Goal: Task Accomplishment & Management: Manage account settings

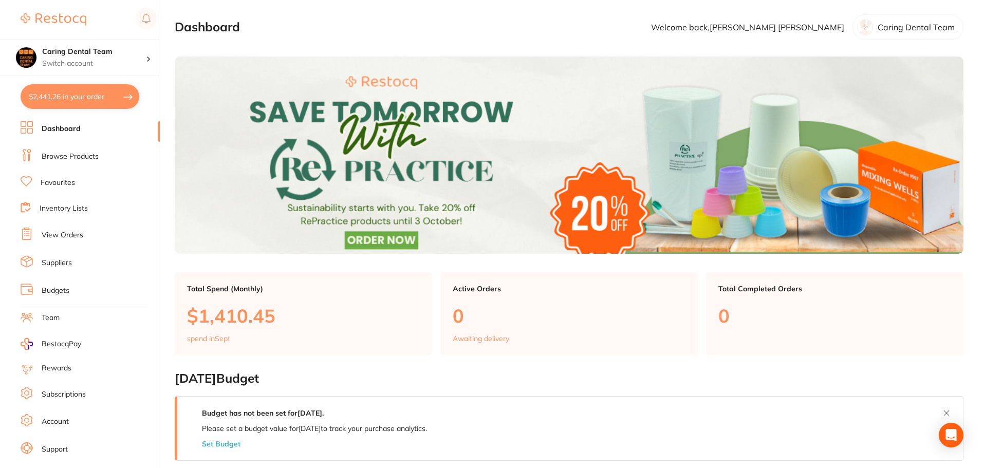
click at [98, 99] on button "$2,441.26 in your order" at bounding box center [80, 96] width 119 height 25
checkbox input "true"
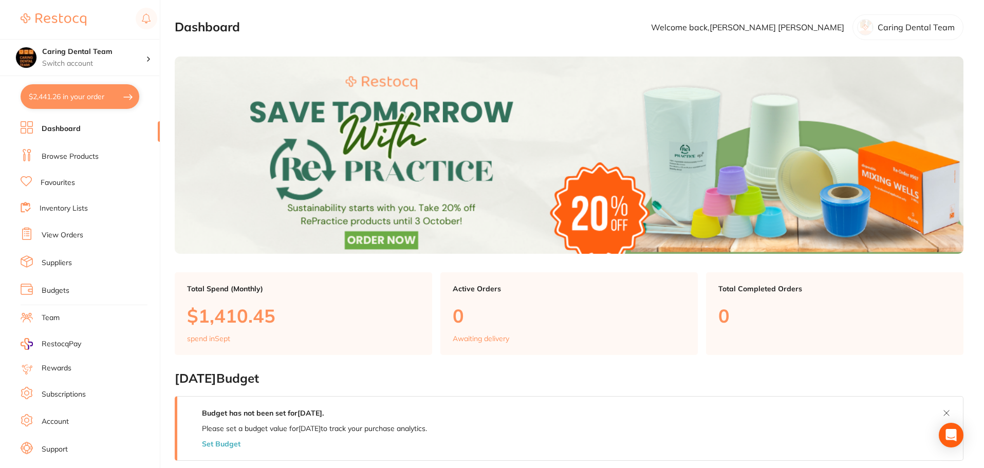
checkbox input "true"
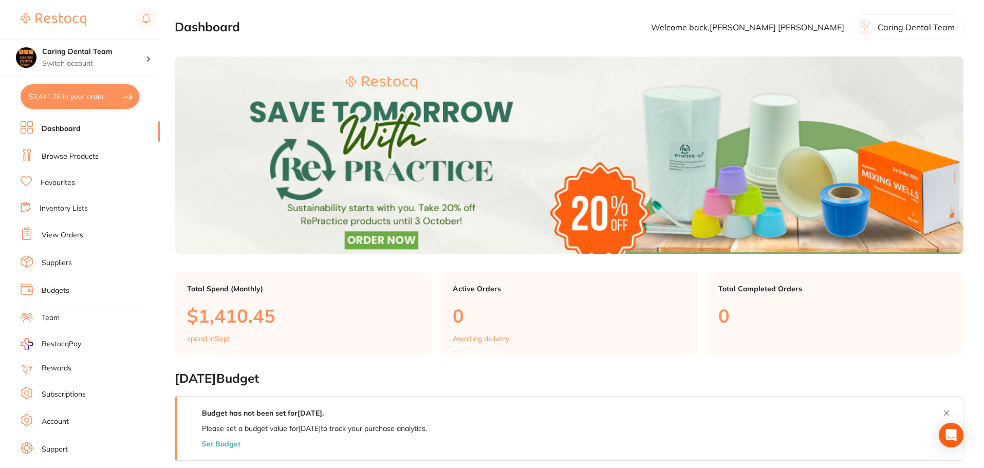
checkbox input "true"
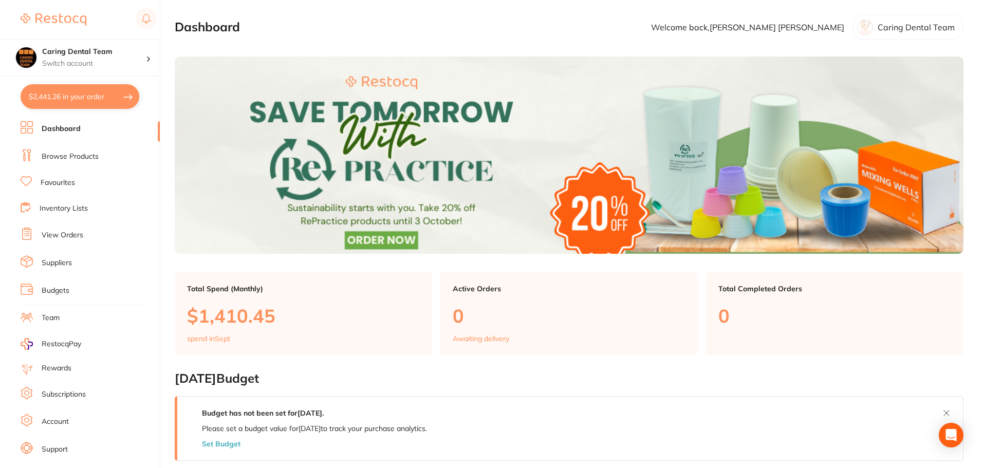
checkbox input "true"
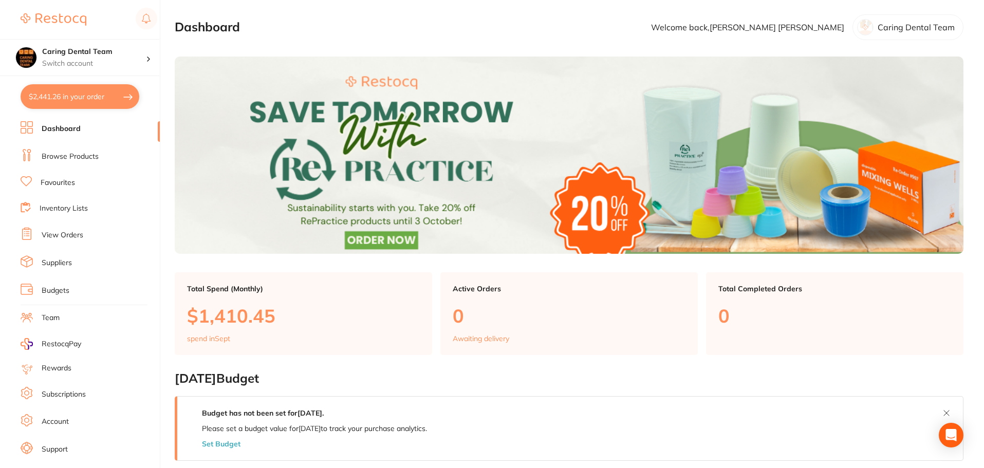
checkbox input "true"
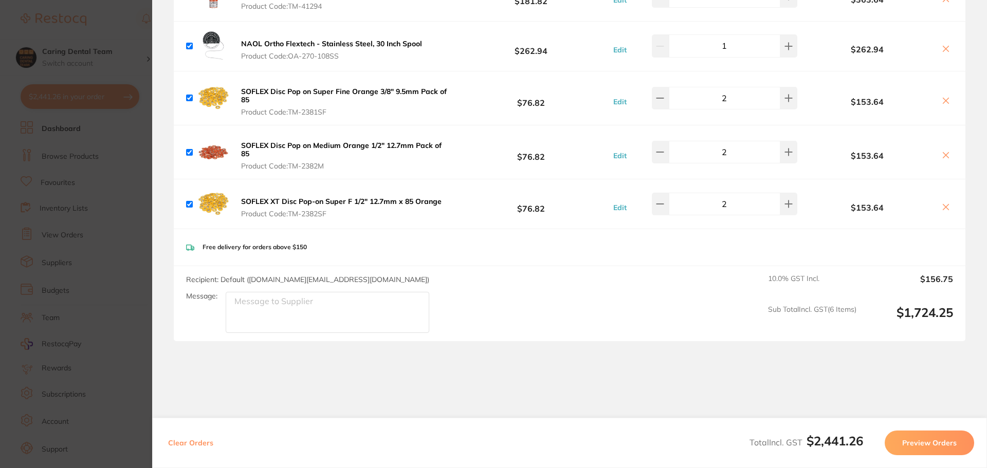
scroll to position [1450, 0]
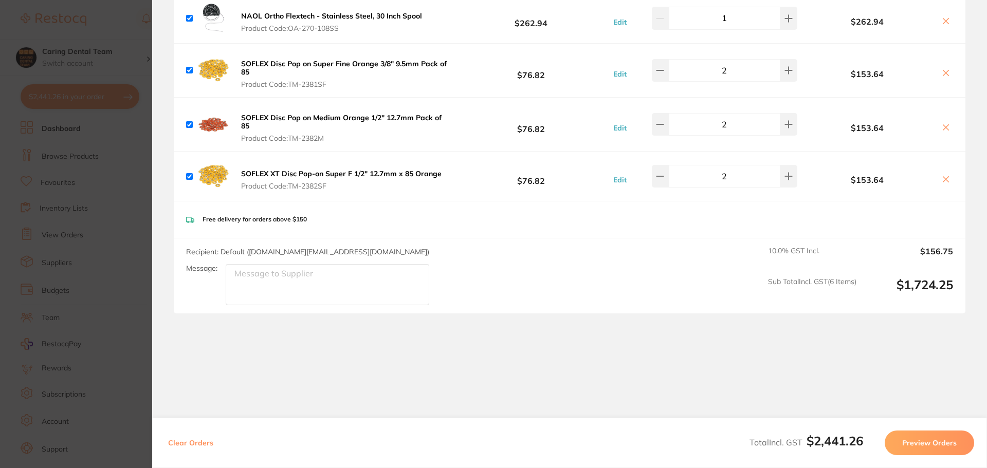
click at [931, 442] on button "Preview Orders" at bounding box center [929, 443] width 89 height 25
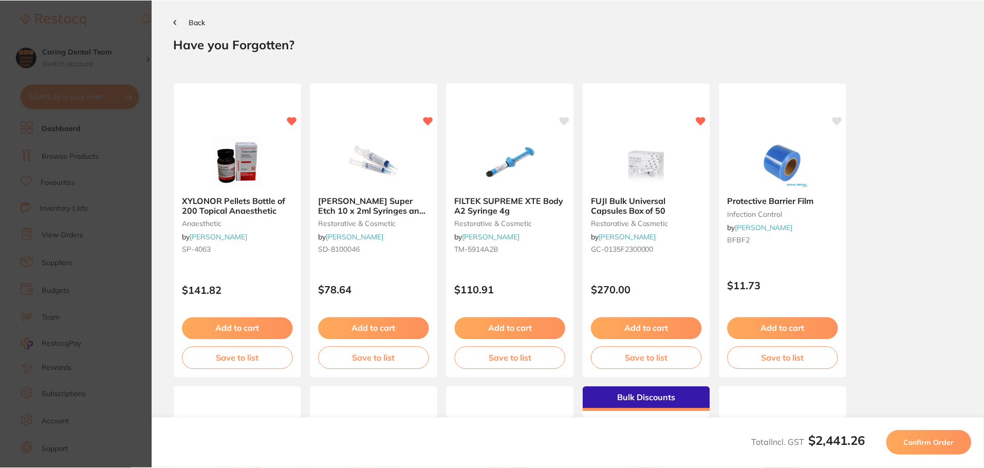
scroll to position [0, 0]
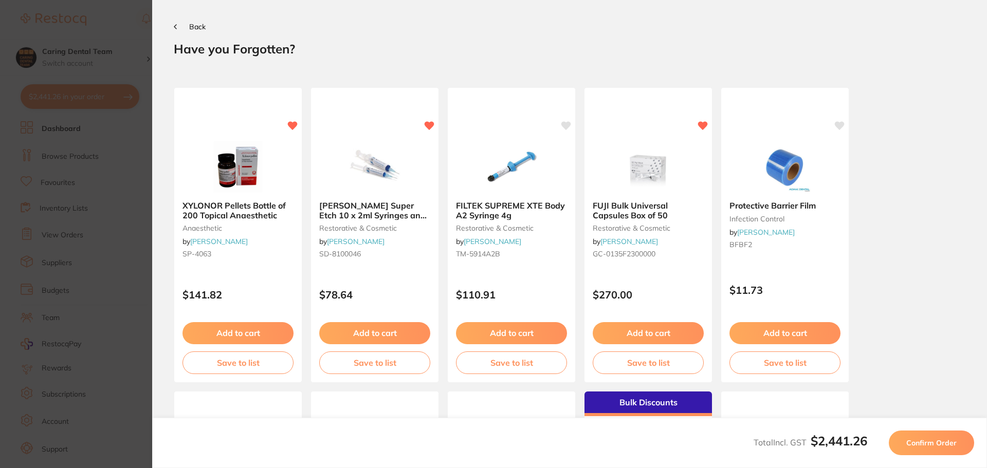
click at [932, 445] on span "Confirm Order" at bounding box center [931, 442] width 50 height 9
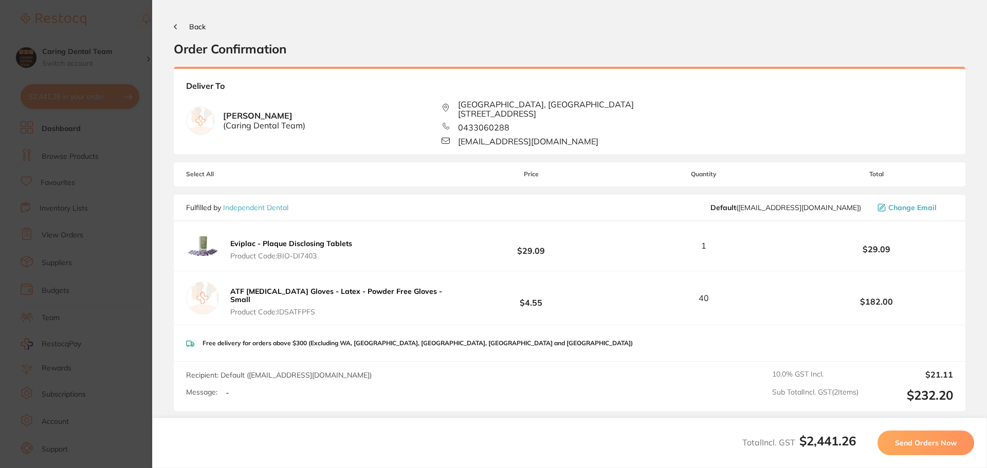
click at [932, 445] on span "Send Orders Now" at bounding box center [926, 442] width 62 height 9
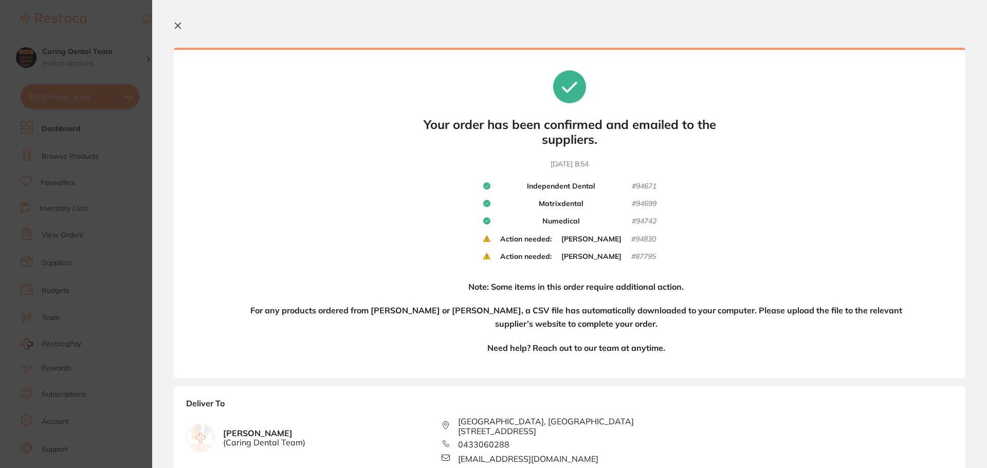
click at [119, 204] on section "Update RRP Set your pre negotiated price for this item. Item Agreed RRP (excl. …" at bounding box center [493, 234] width 987 height 468
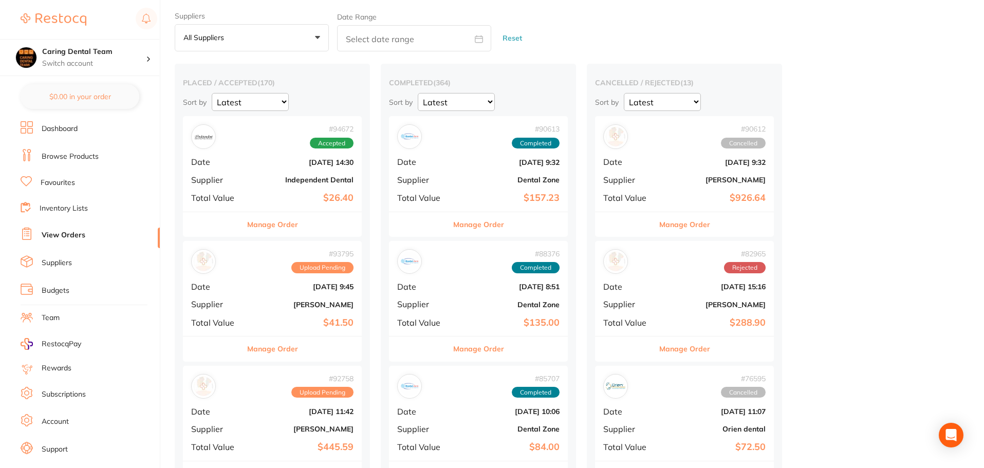
scroll to position [103, 0]
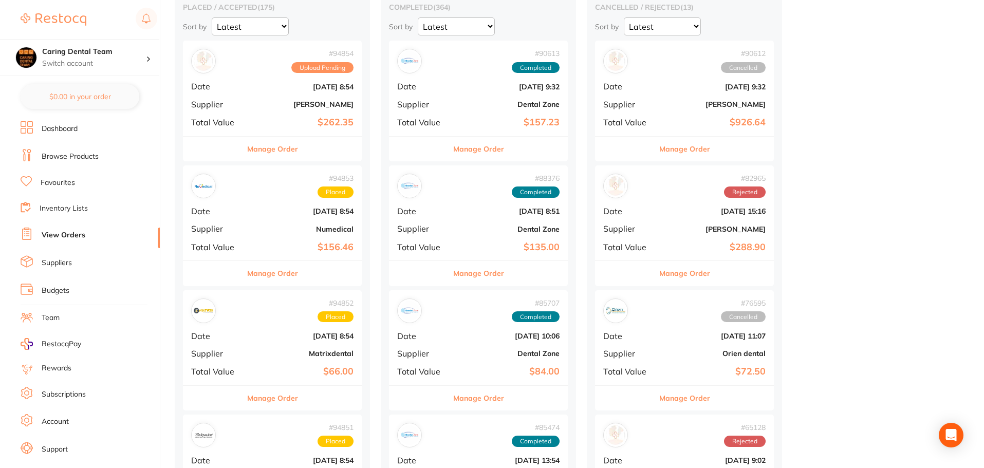
click at [85, 161] on link "Browse Products" at bounding box center [70, 157] width 57 height 10
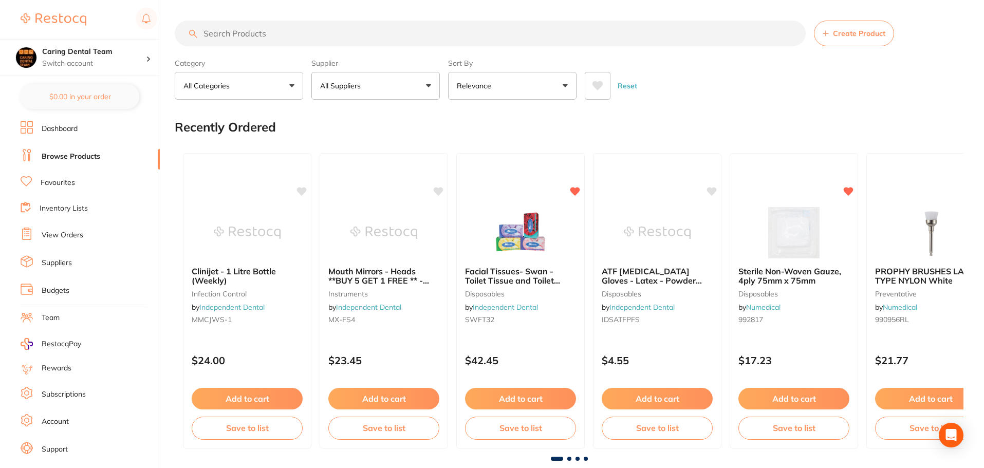
click at [292, 31] on input "search" at bounding box center [490, 34] width 631 height 26
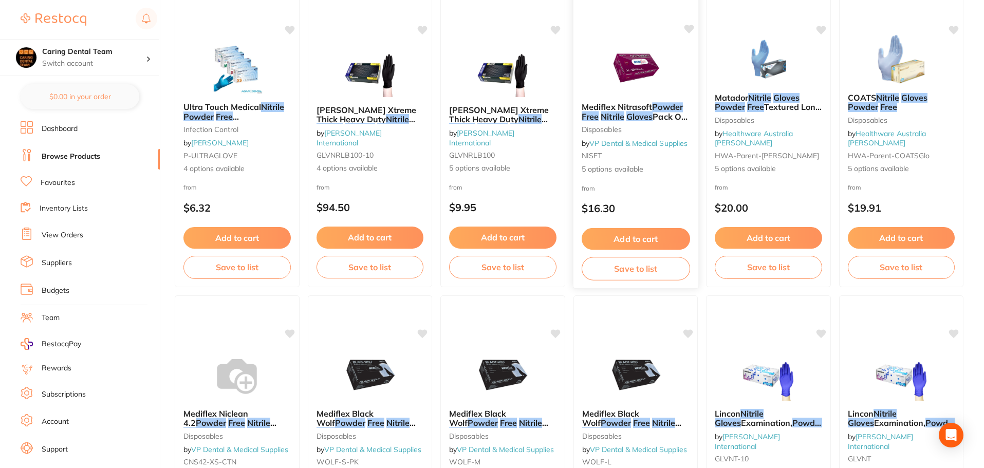
scroll to position [51, 0]
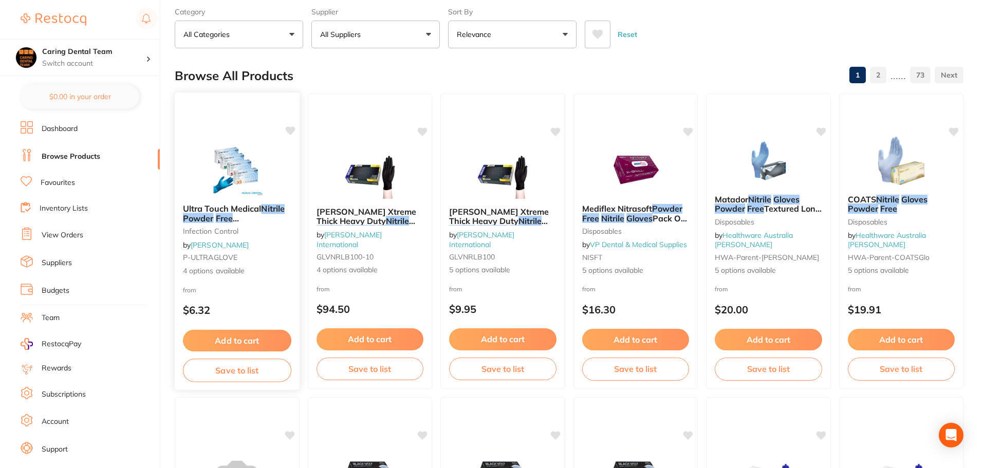
type input "nitrile gloves poder free"
click at [277, 285] on div "from $6.32" at bounding box center [237, 302] width 125 height 37
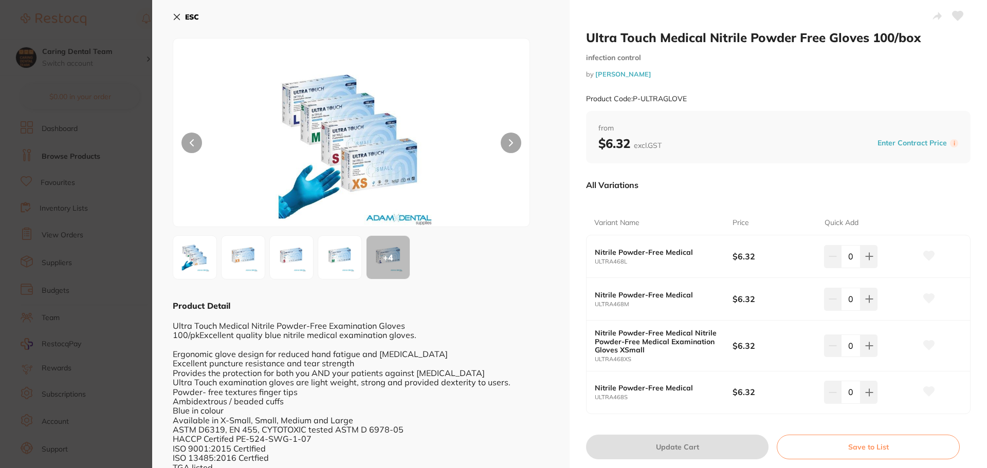
click at [111, 314] on section "Ultra Touch Medical Nitrile Powder Free Gloves 100/box infection control by Ada…" at bounding box center [493, 234] width 987 height 468
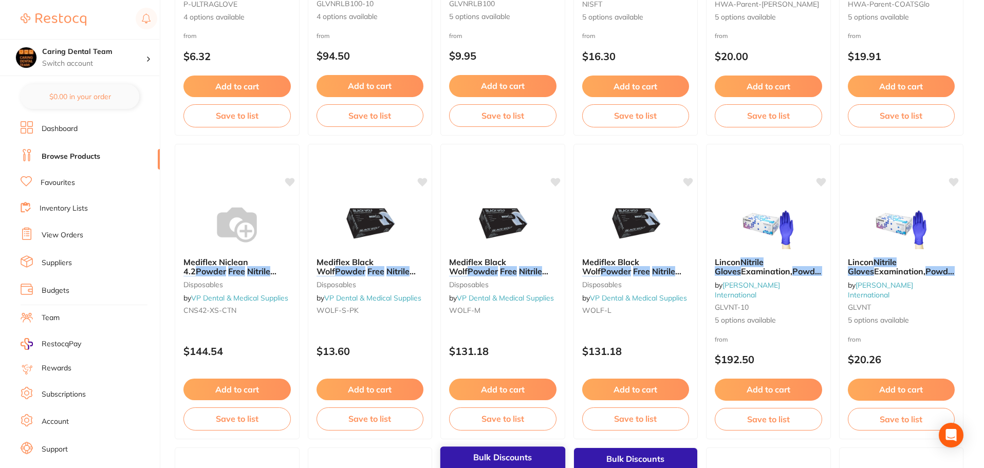
scroll to position [257, 0]
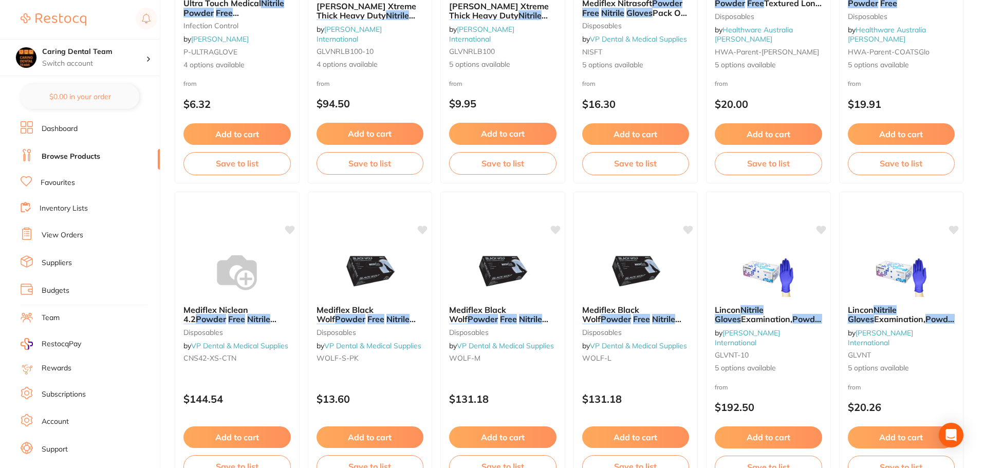
click at [54, 126] on link "Dashboard" at bounding box center [60, 129] width 36 height 10
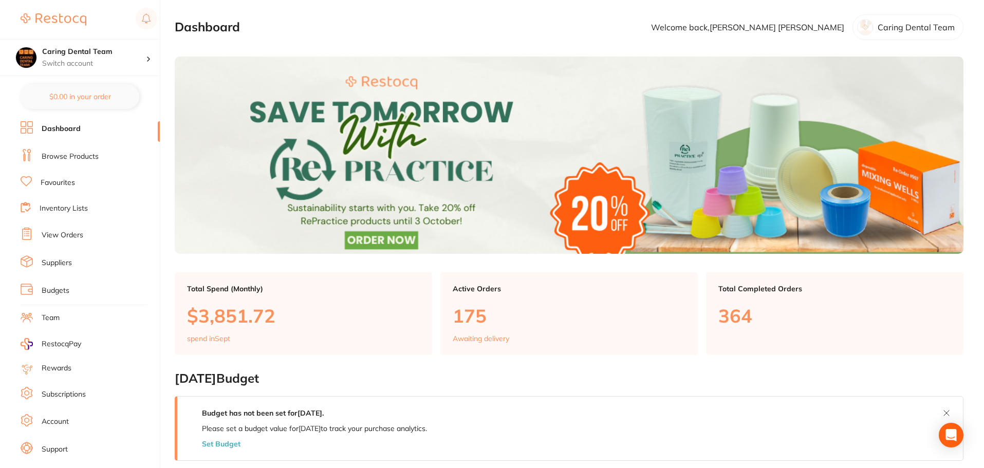
click at [80, 158] on link "Browse Products" at bounding box center [70, 157] width 57 height 10
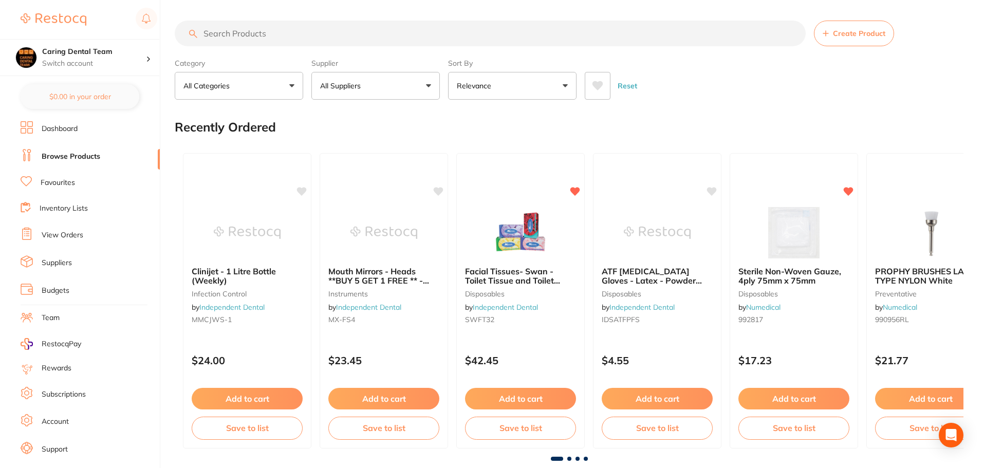
click at [63, 178] on link "Favourites" at bounding box center [58, 183] width 34 height 10
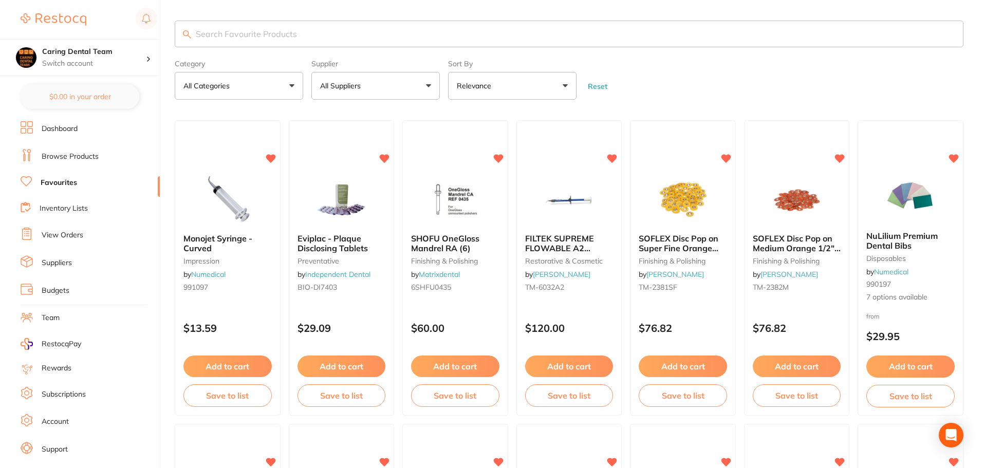
click at [73, 132] on link "Dashboard" at bounding box center [60, 129] width 36 height 10
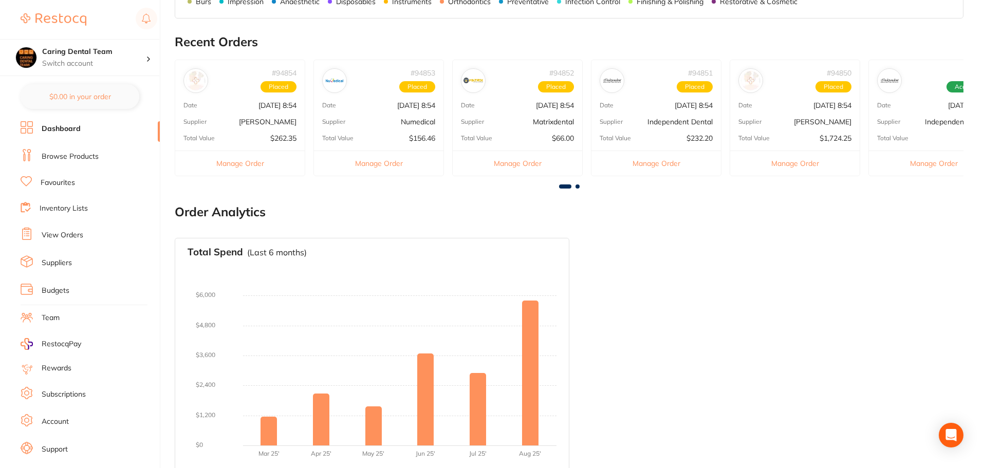
scroll to position [545, 0]
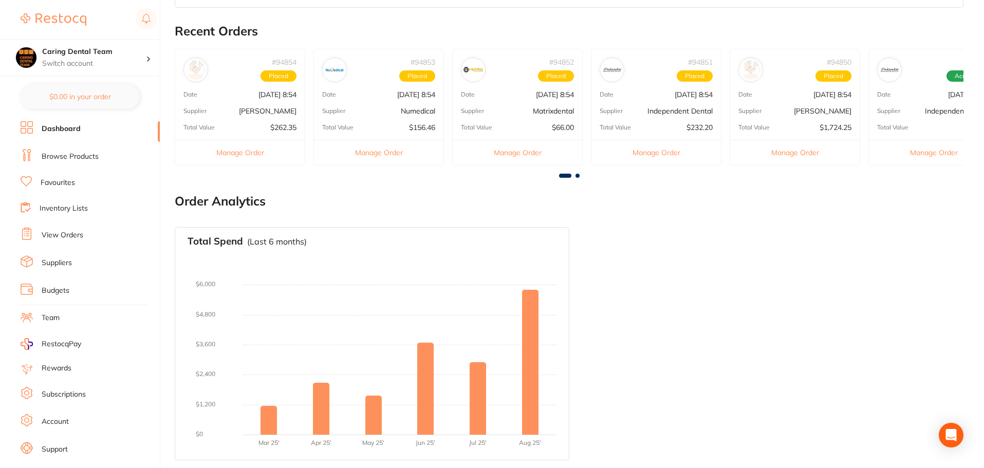
click at [74, 153] on link "Browse Products" at bounding box center [70, 157] width 57 height 10
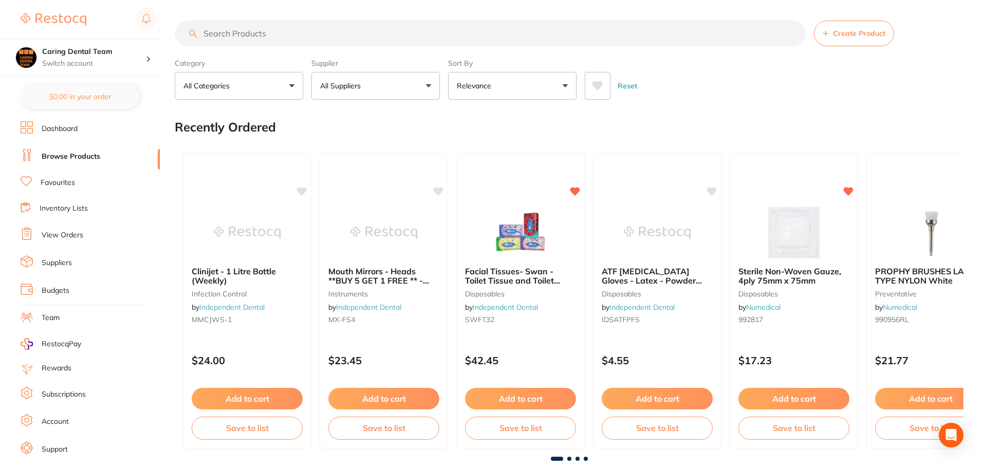
click at [64, 186] on link "Favourites" at bounding box center [58, 183] width 34 height 10
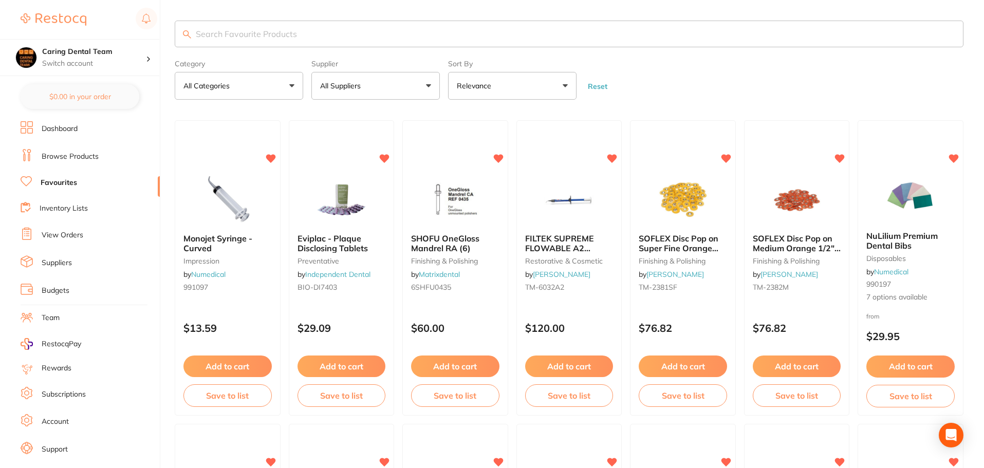
click at [53, 210] on link "Inventory Lists" at bounding box center [64, 209] width 48 height 10
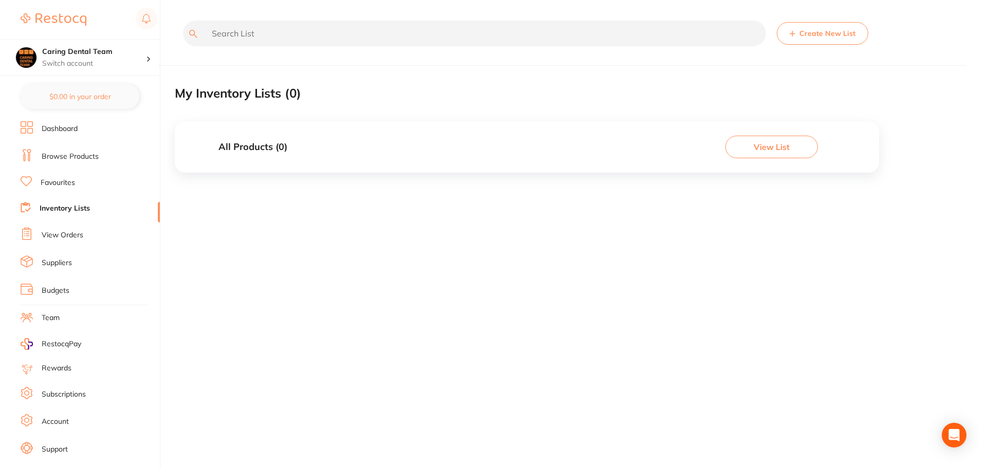
click at [63, 235] on link "View Orders" at bounding box center [63, 235] width 42 height 10
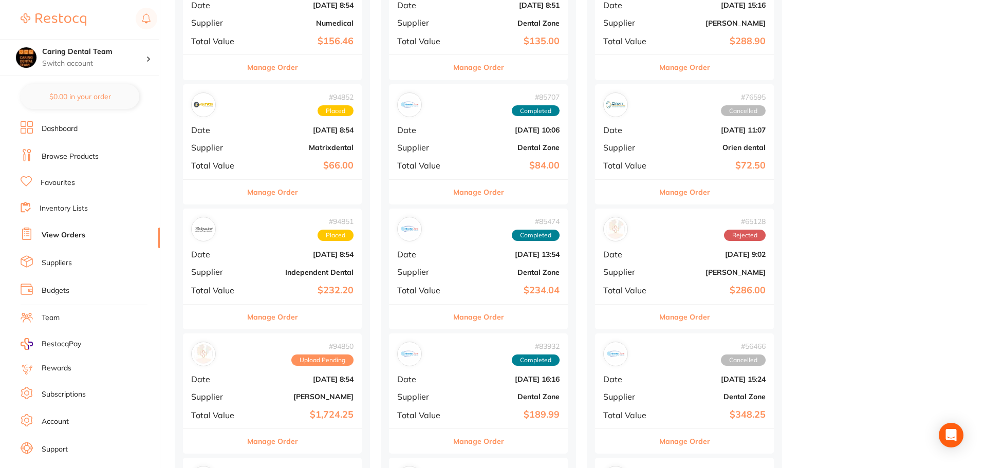
scroll to position [463, 0]
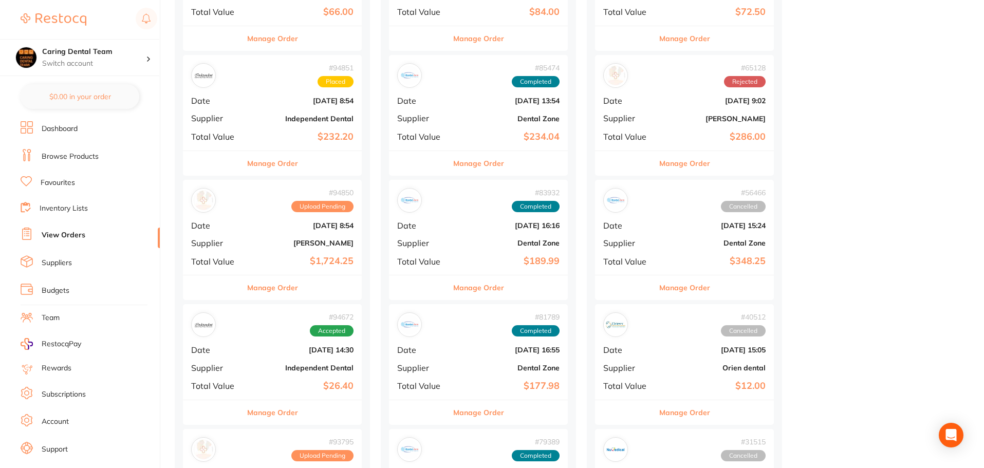
click at [277, 291] on button "Manage Order" at bounding box center [272, 288] width 51 height 25
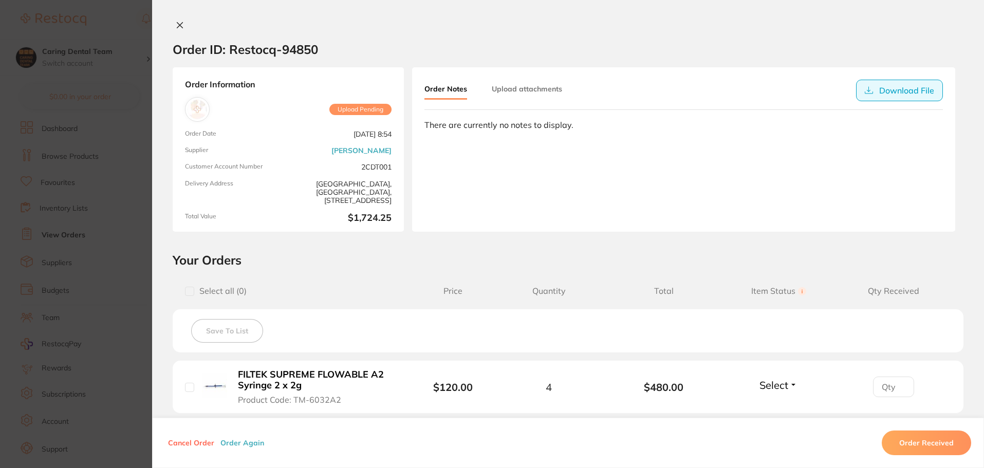
click at [889, 81] on button "Download File" at bounding box center [899, 91] width 87 height 22
click at [879, 92] on button "Download File" at bounding box center [899, 91] width 87 height 22
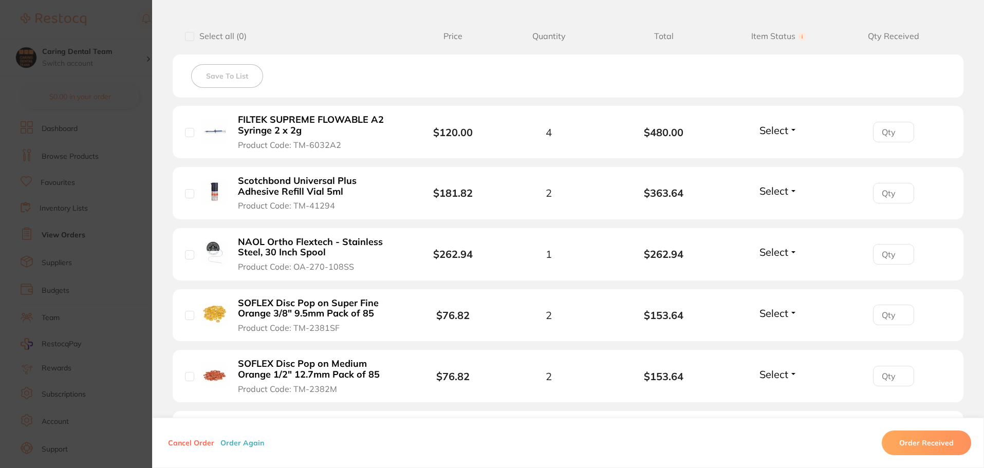
scroll to position [255, 0]
click at [109, 107] on section "Order ID: Restocq- 94850 Order Information Upload Pending Order Date Sept 29 20…" at bounding box center [492, 234] width 984 height 468
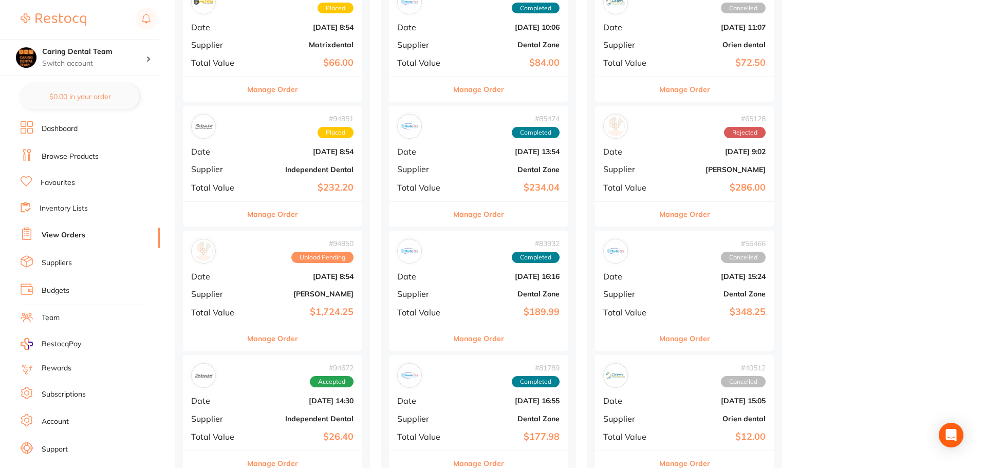
scroll to position [411, 0]
click at [286, 337] on button "Manage Order" at bounding box center [272, 339] width 51 height 25
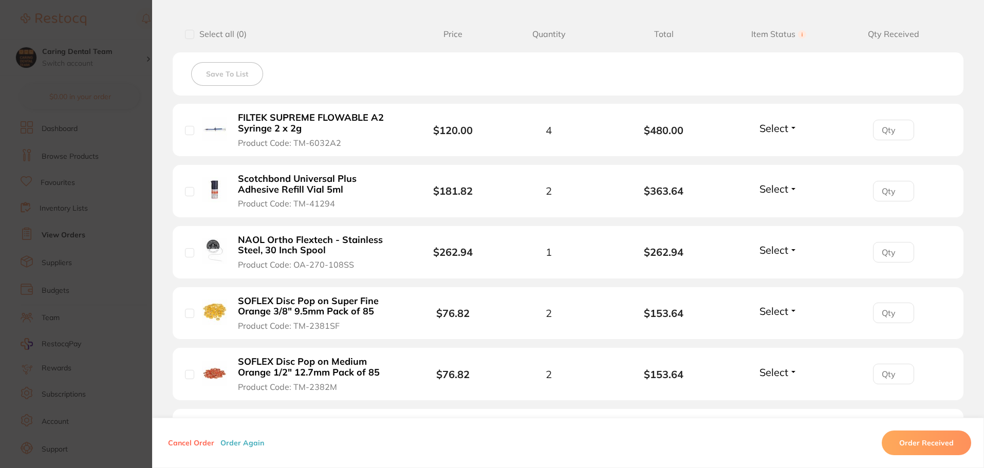
scroll to position [411, 0]
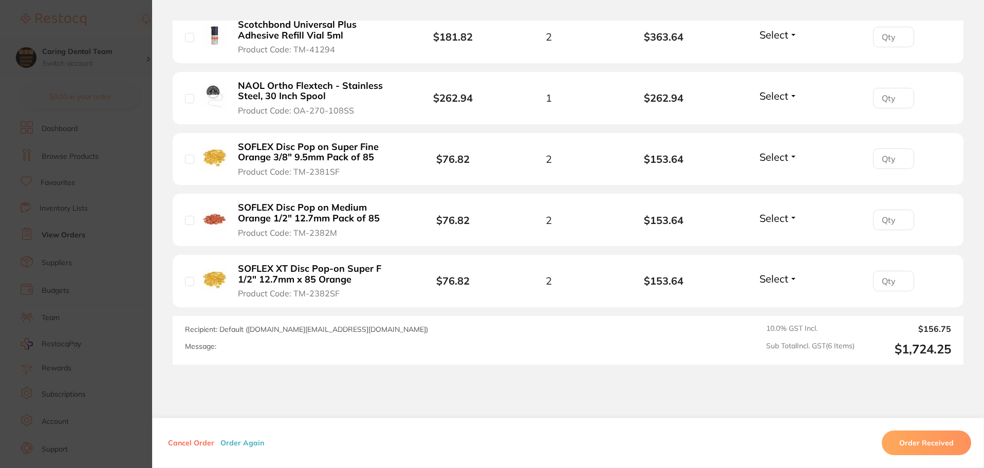
click at [90, 66] on section "Order ID: Restocq- 94850 Order Information Upload Pending Order Date Sept 29 20…" at bounding box center [492, 234] width 984 height 468
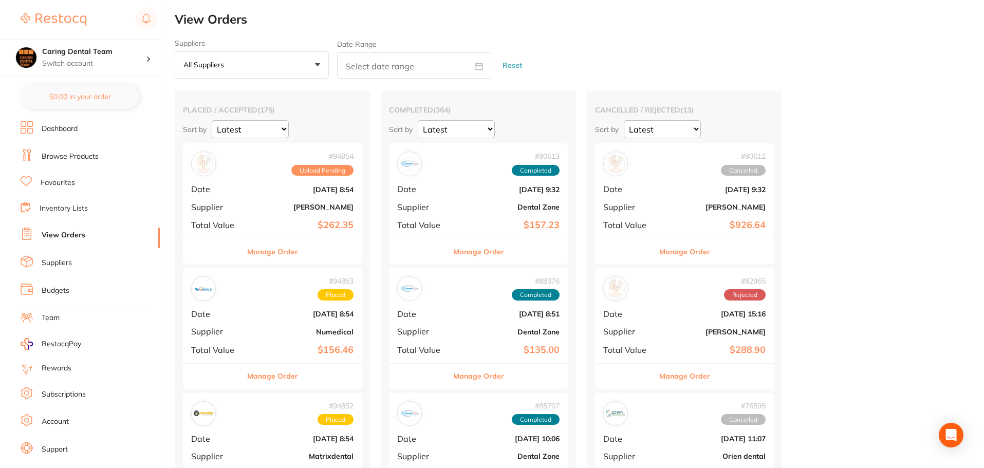
click at [335, 254] on div "Manage Order" at bounding box center [272, 251] width 179 height 25
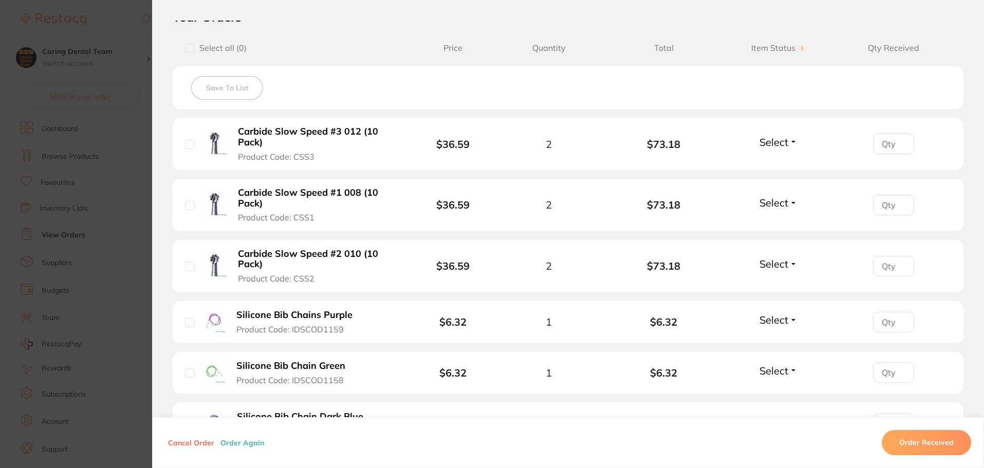
scroll to position [225, 0]
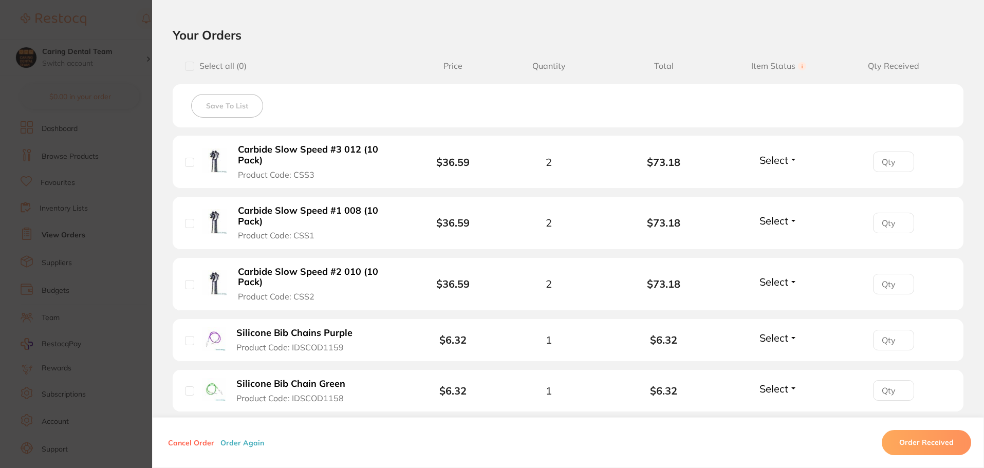
drag, startPoint x: 114, startPoint y: 163, endPoint x: 188, endPoint y: 247, distance: 111.8
click at [114, 163] on section "Order ID: Restocq- 94854 Order Information Upload Pending Order Date Sept 29 20…" at bounding box center [492, 234] width 984 height 468
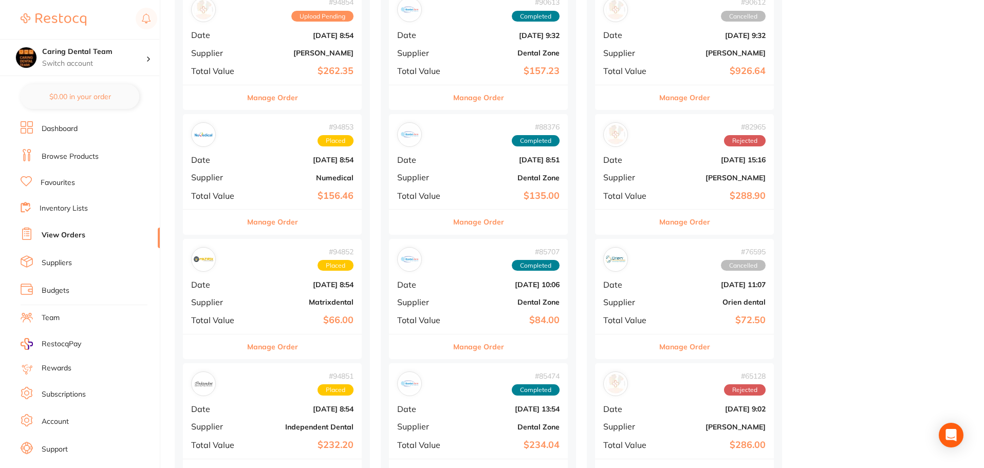
scroll to position [360, 0]
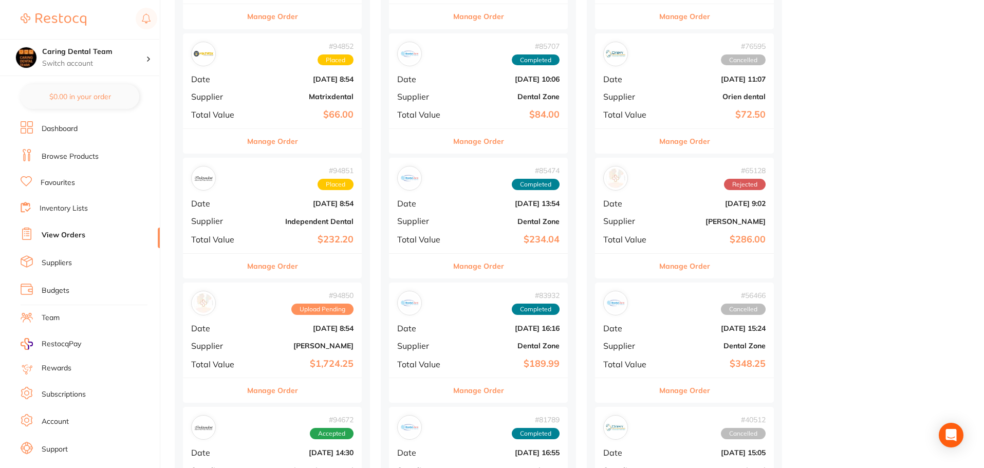
click at [319, 383] on div "Manage Order" at bounding box center [272, 390] width 179 height 25
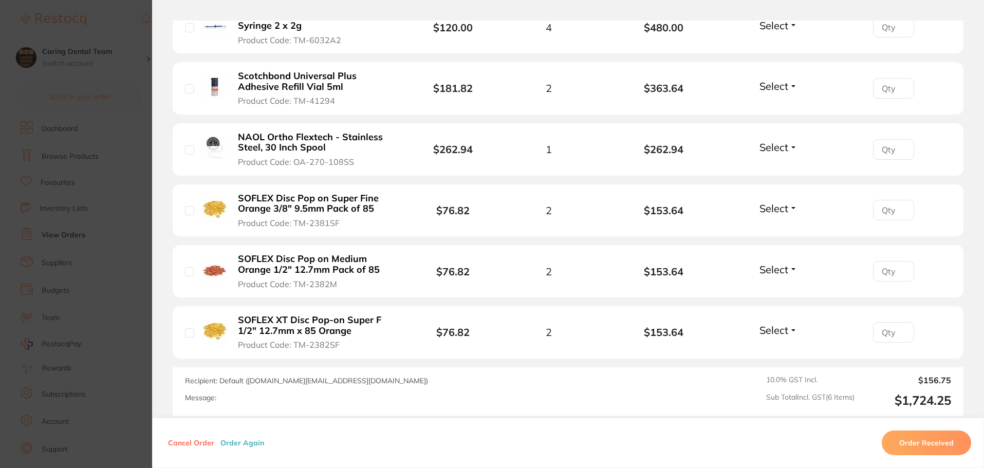
scroll to position [461, 0]
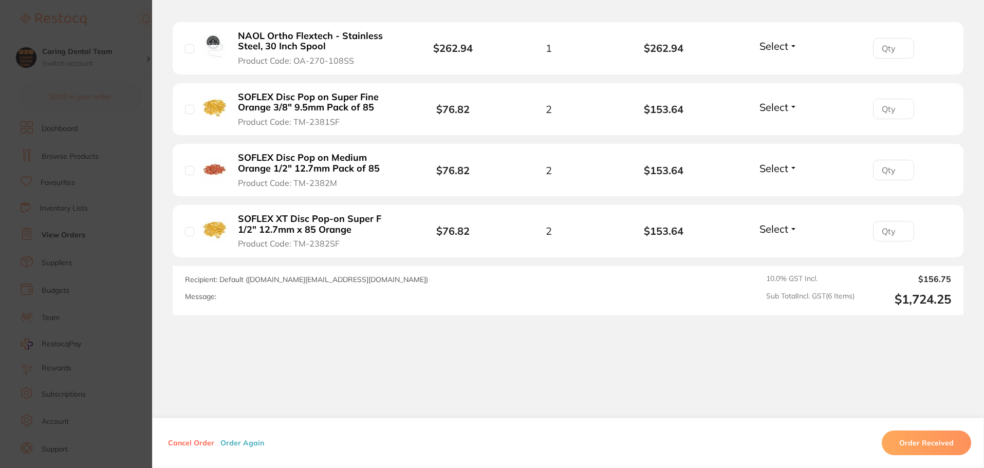
click at [97, 207] on section "Order ID: Restocq- 94850 Order Information Upload Pending Order Date Sept 29 20…" at bounding box center [492, 234] width 984 height 468
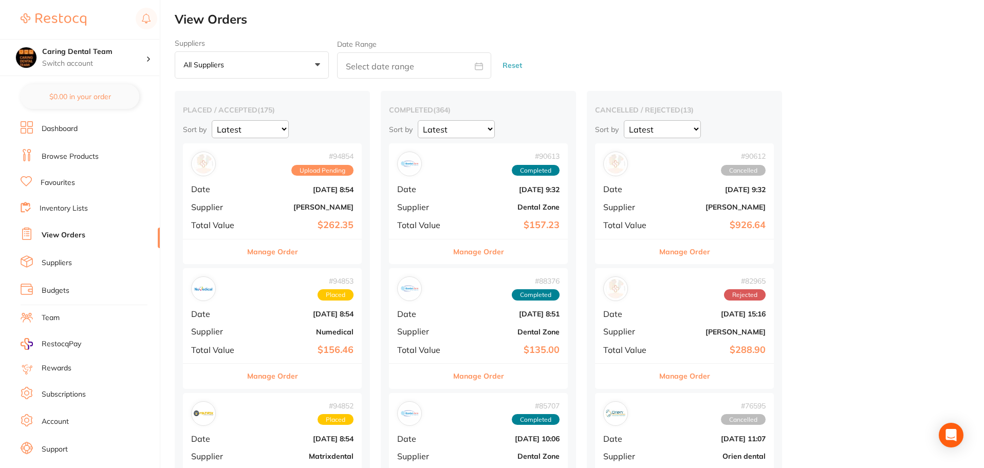
click at [287, 258] on button "Manage Order" at bounding box center [272, 252] width 51 height 25
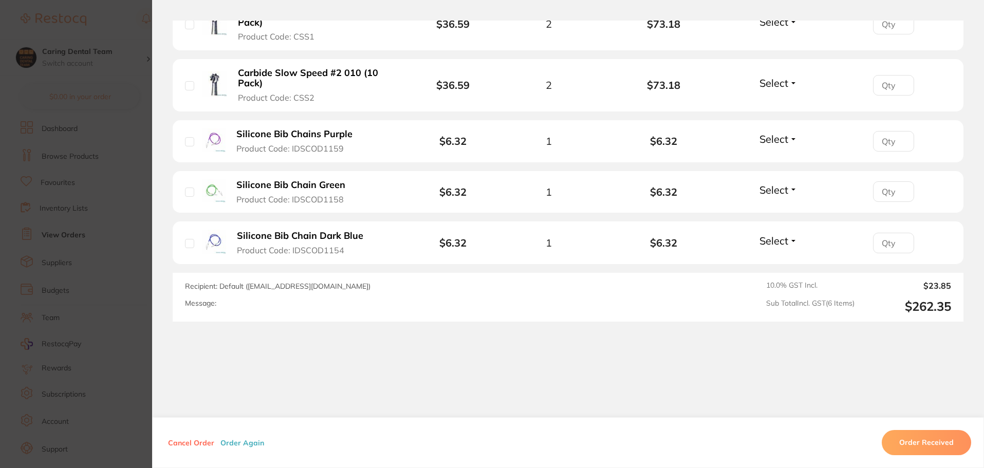
scroll to position [431, 0]
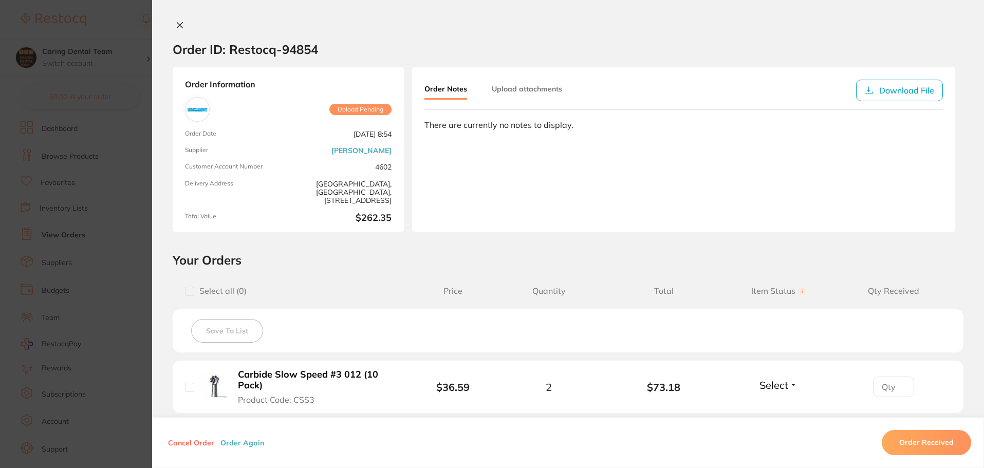
scroll to position [431, 0]
